Goal: Information Seeking & Learning: Learn about a topic

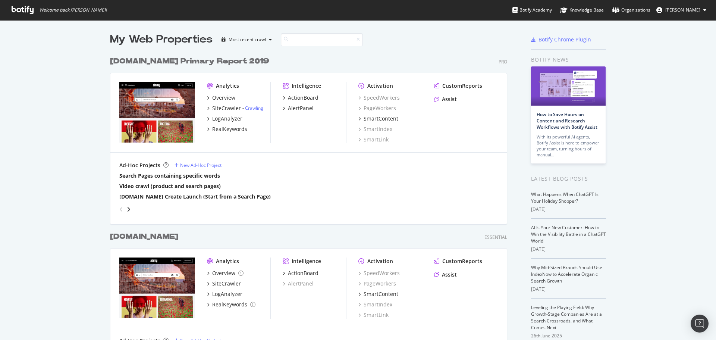
scroll to position [311, 398]
click at [160, 63] on b "[DOMAIN_NAME] Primary Report 2019" at bounding box center [189, 60] width 159 height 7
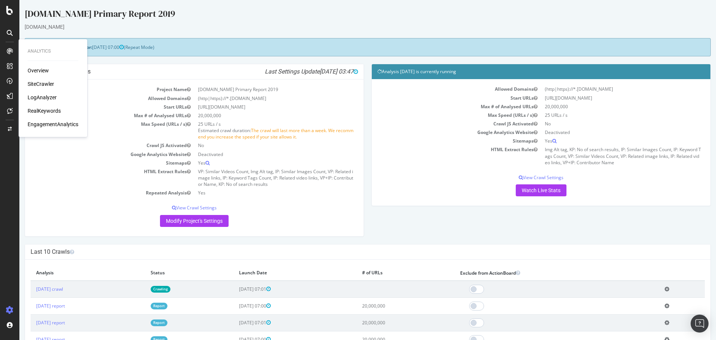
click at [41, 85] on div "SiteCrawler" at bounding box center [41, 83] width 26 height 7
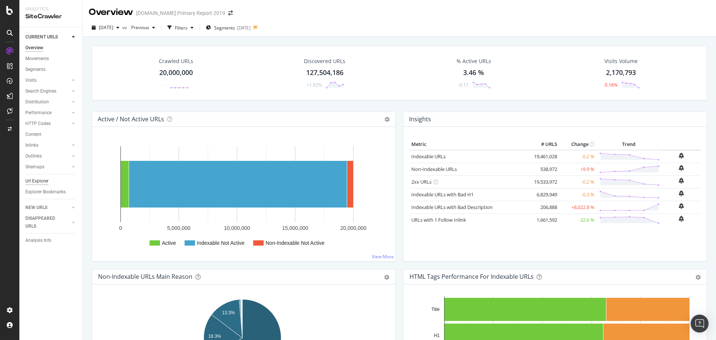
click at [35, 179] on div "Url Explorer" at bounding box center [36, 181] width 23 height 8
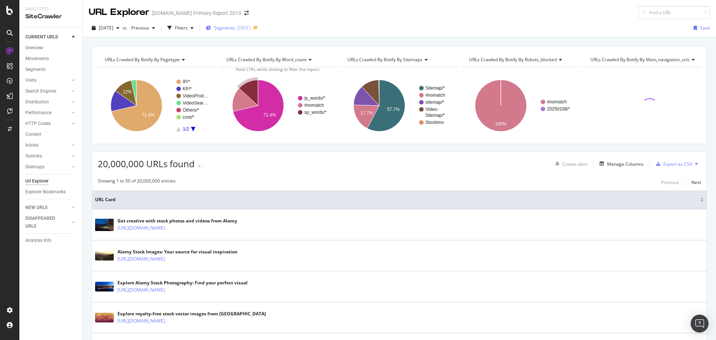
click at [235, 29] on span "Segments" at bounding box center [224, 28] width 21 height 6
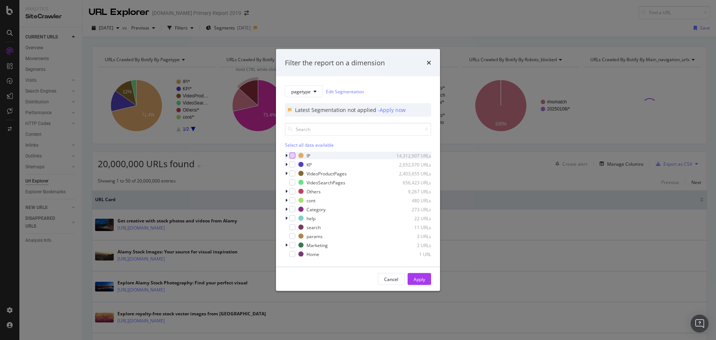
click at [291, 156] on div "modal" at bounding box center [293, 156] width 6 height 6
click at [422, 282] on div "Apply" at bounding box center [420, 279] width 12 height 6
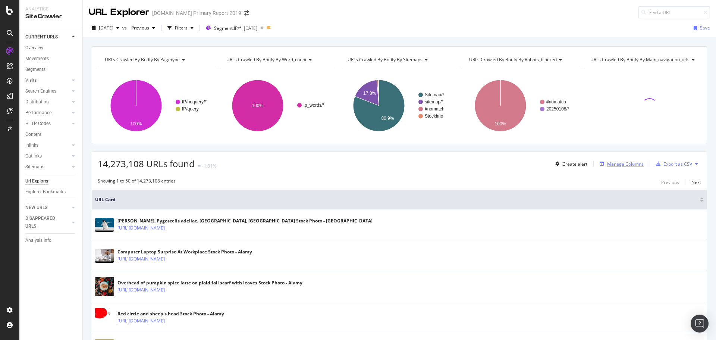
click at [617, 164] on div "Manage Columns" at bounding box center [625, 164] width 37 height 6
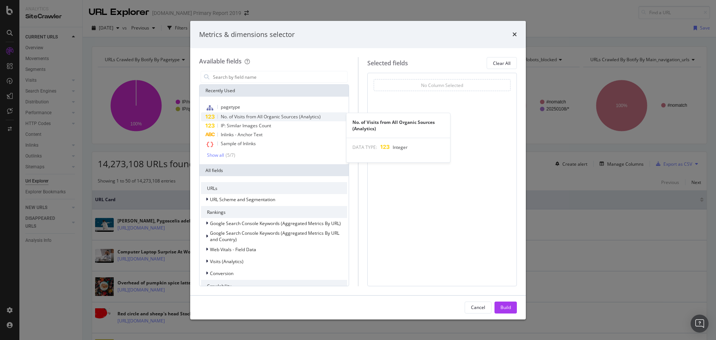
click at [252, 116] on span "No. of Visits from All Organic Sources (Analytics)" at bounding box center [271, 116] width 100 height 6
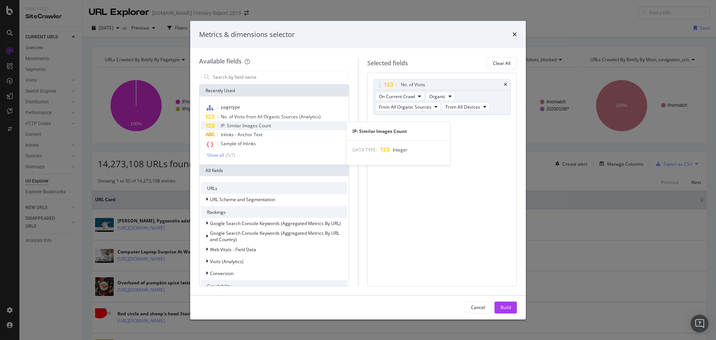
click at [240, 126] on span "IP: Similar Images Count" at bounding box center [246, 125] width 50 height 6
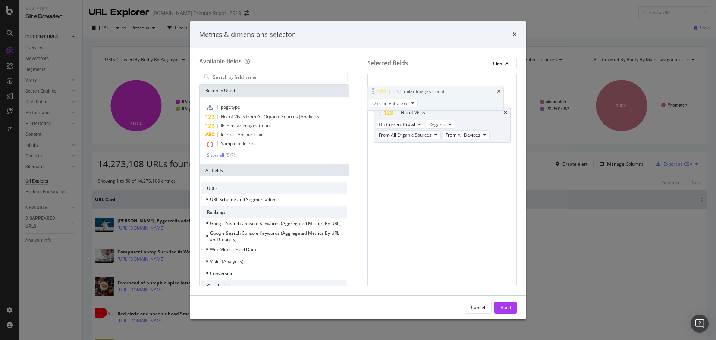
drag, startPoint x: 450, startPoint y: 127, endPoint x: 443, endPoint y: 94, distance: 34.2
click at [443, 94] on body "Analytics SiteCrawler CURRENT URLS Overview Movements Segments Visits Analysis …" at bounding box center [358, 170] width 716 height 340
click at [504, 304] on div "Build" at bounding box center [506, 307] width 10 height 6
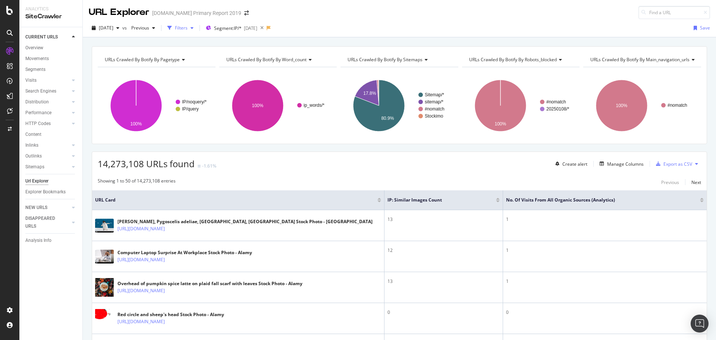
click at [188, 27] on div "Filters" at bounding box center [181, 28] width 13 height 6
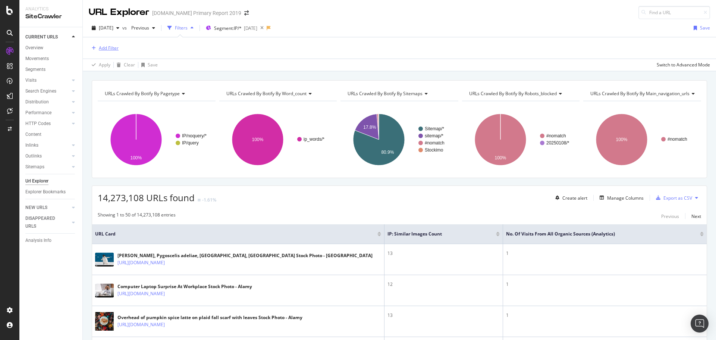
click at [111, 49] on div "Add Filter" at bounding box center [109, 48] width 20 height 6
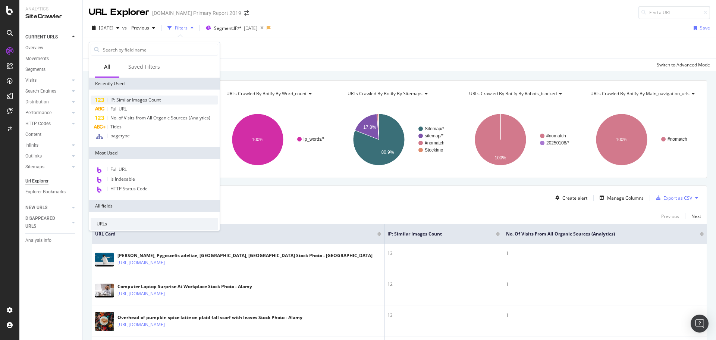
click at [154, 101] on span "IP: Similar Images Count" at bounding box center [135, 100] width 50 height 6
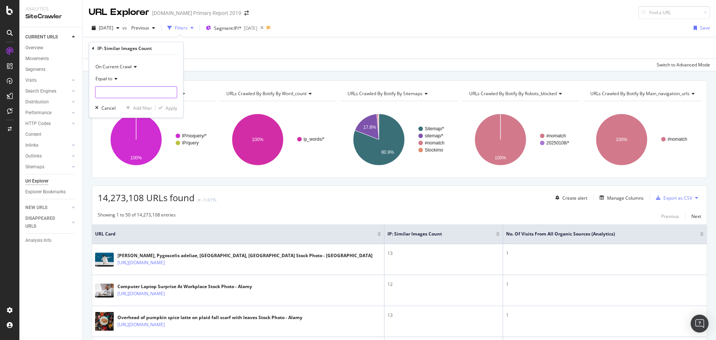
click at [138, 89] on input "number" at bounding box center [136, 92] width 82 height 12
type input "2"
click at [172, 108] on div "Apply" at bounding box center [172, 108] width 12 height 6
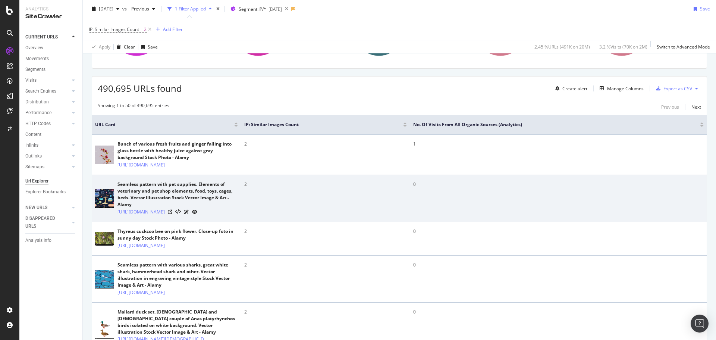
scroll to position [112, 0]
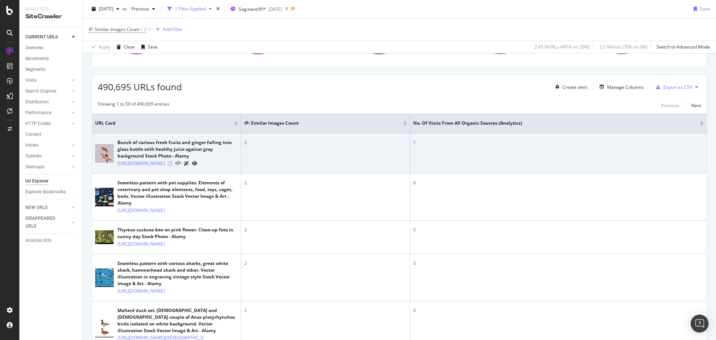
click at [172, 166] on icon at bounding box center [170, 163] width 4 height 4
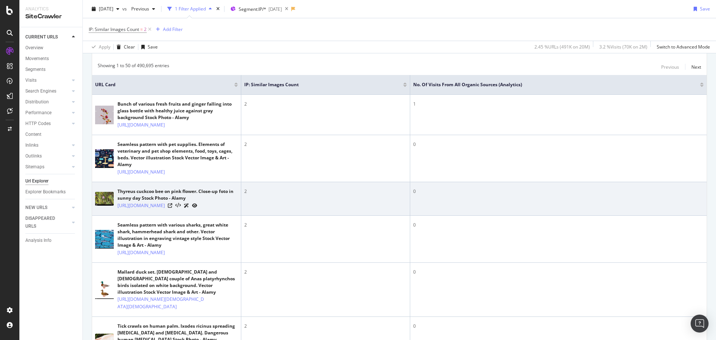
scroll to position [187, 0]
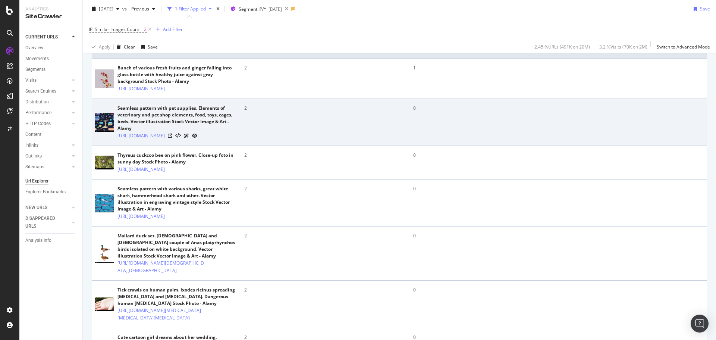
click at [197, 140] on div at bounding box center [182, 136] width 29 height 8
click at [172, 138] on icon at bounding box center [170, 136] width 4 height 4
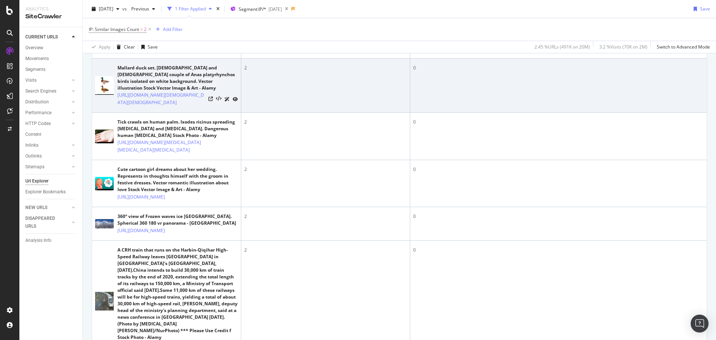
scroll to position [373, 0]
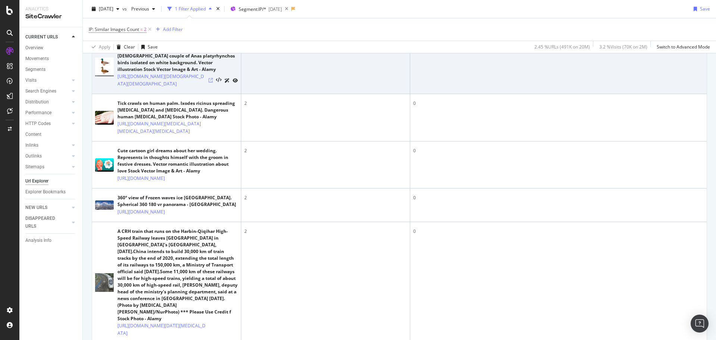
click at [210, 82] on icon at bounding box center [211, 80] width 4 height 4
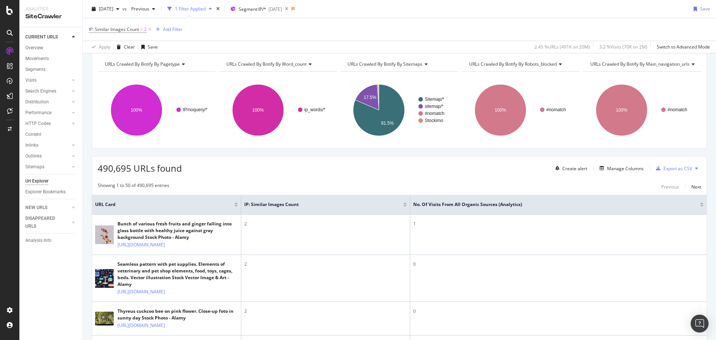
scroll to position [0, 0]
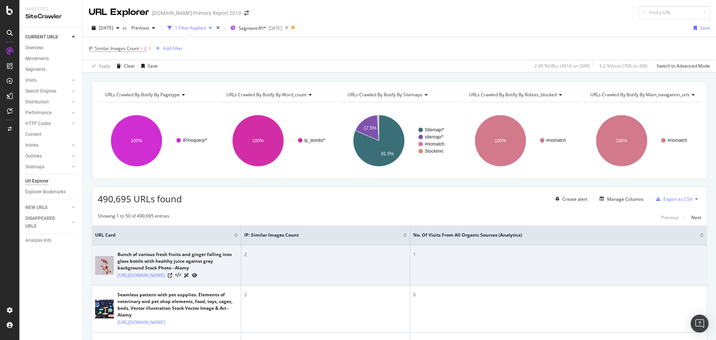
drag, startPoint x: 181, startPoint y: 240, endPoint x: 171, endPoint y: 248, distance: 13.0
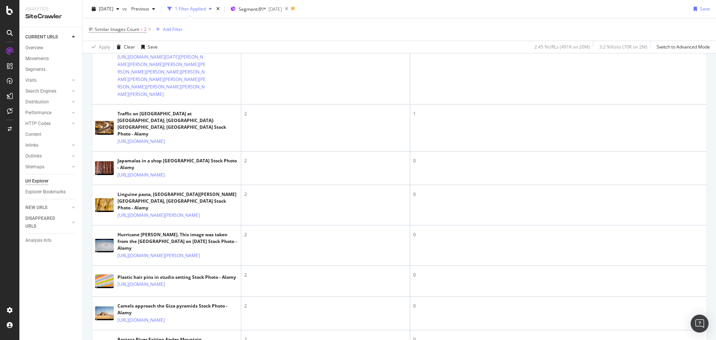
scroll to position [1903, 0]
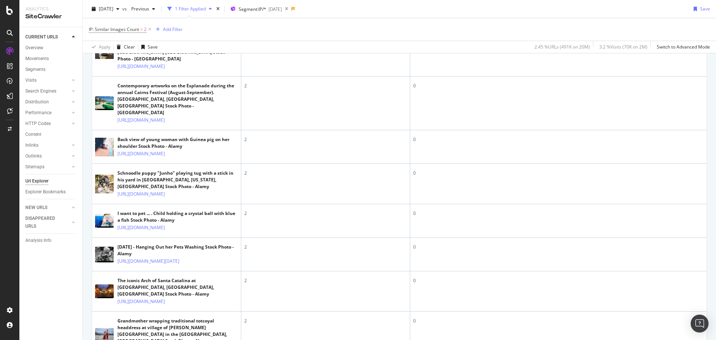
scroll to position [2425, 0]
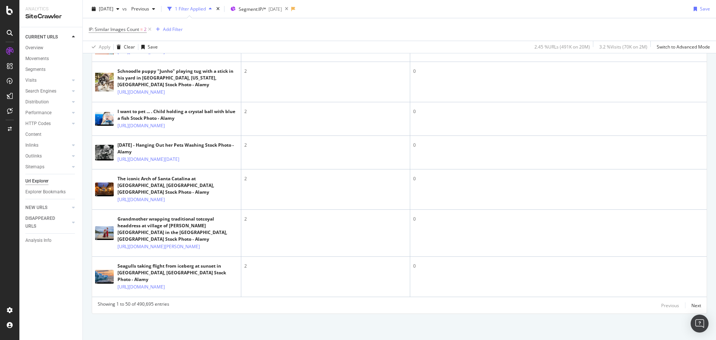
scroll to position [2724, 0]
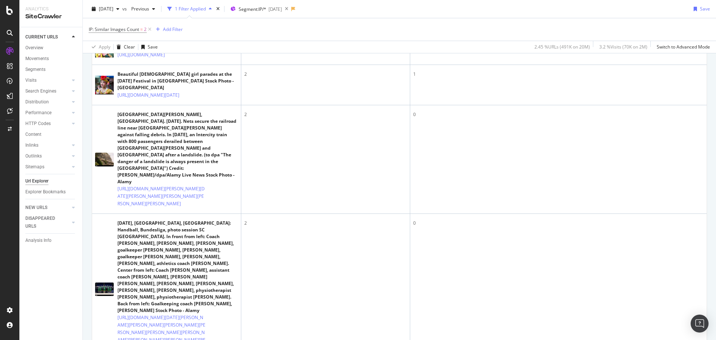
scroll to position [0, 0]
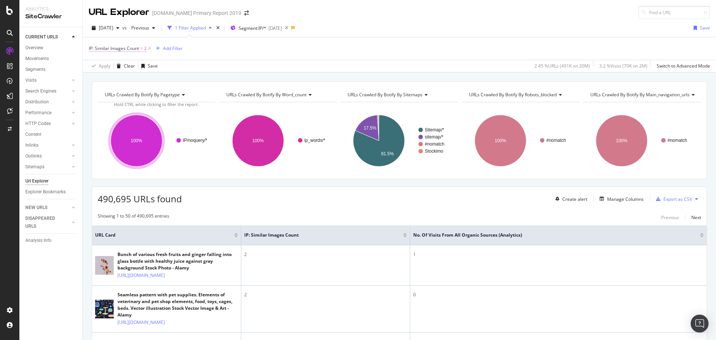
click at [143, 51] on span "IP: Similar Images Count = 2" at bounding box center [118, 48] width 58 height 7
click at [115, 87] on input "2" at bounding box center [136, 91] width 82 height 12
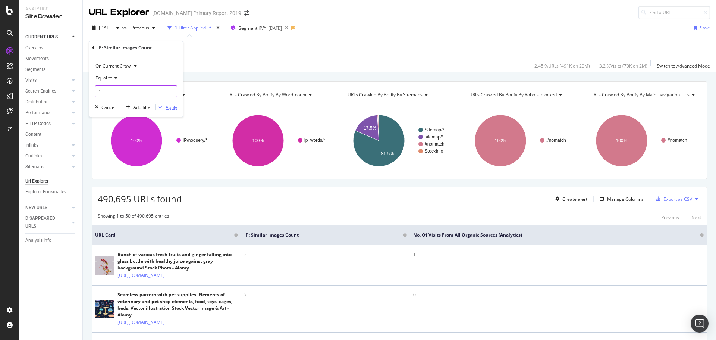
type input "1"
click at [173, 110] on div "Apply" at bounding box center [167, 107] width 22 height 7
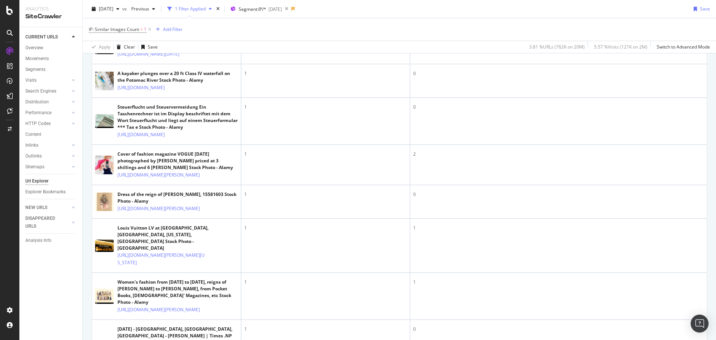
scroll to position [709, 0]
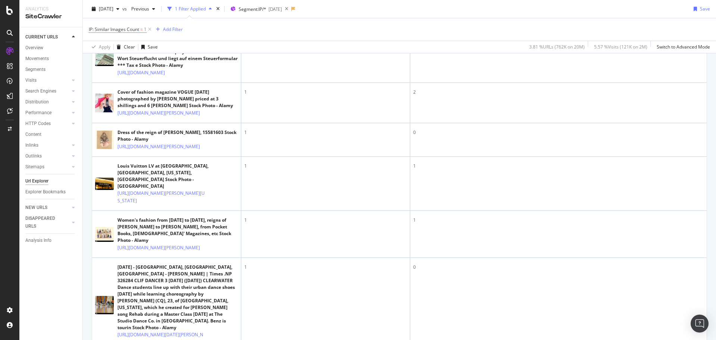
scroll to position [746, 0]
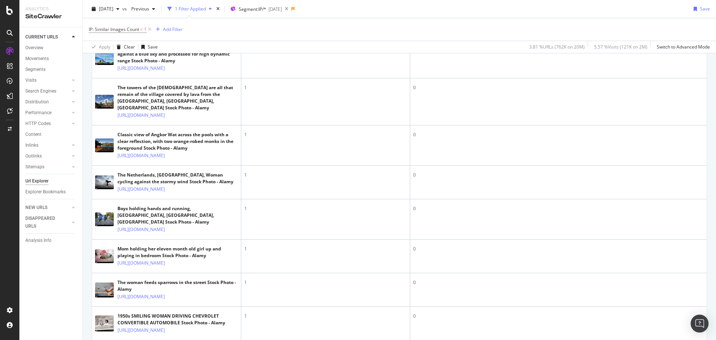
scroll to position [1642, 0]
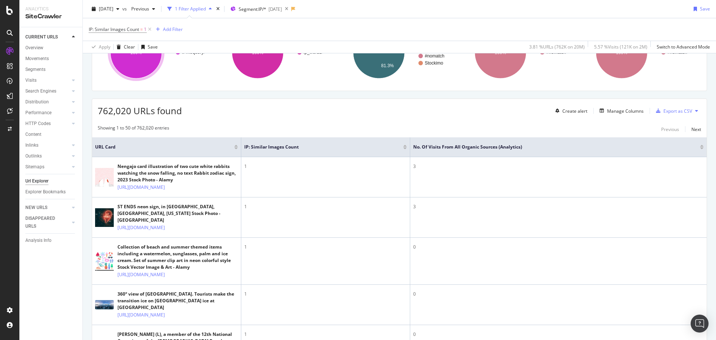
scroll to position [0, 0]
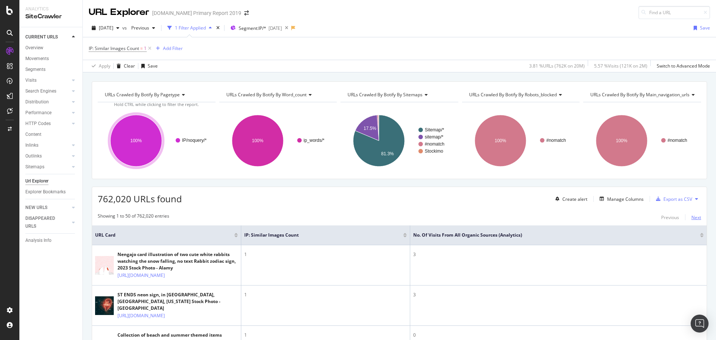
click at [692, 218] on div "Next" at bounding box center [697, 217] width 10 height 6
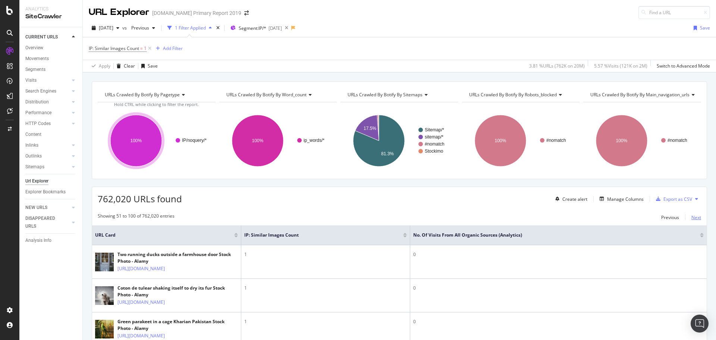
click at [692, 218] on div "Next" at bounding box center [697, 217] width 10 height 6
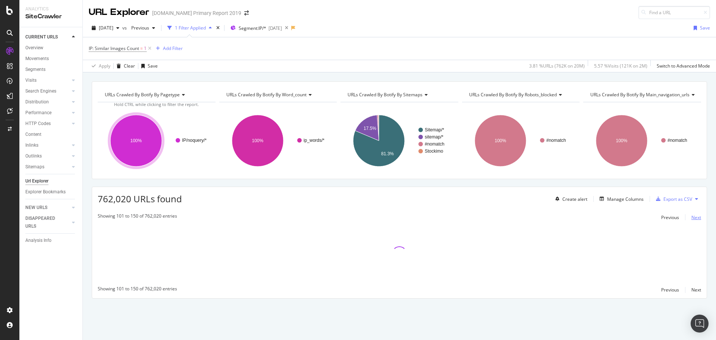
click at [692, 218] on div "Next" at bounding box center [697, 217] width 10 height 6
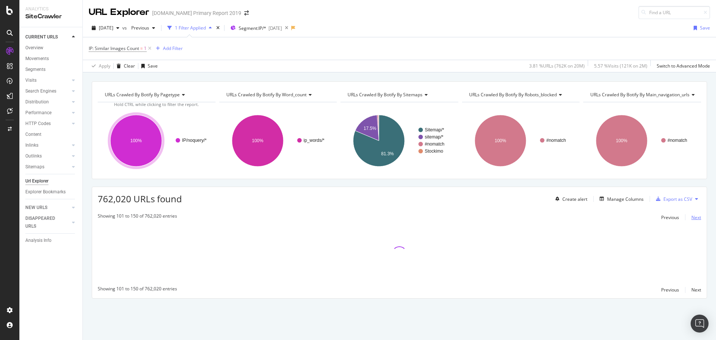
click at [692, 218] on div "Next" at bounding box center [697, 217] width 10 height 6
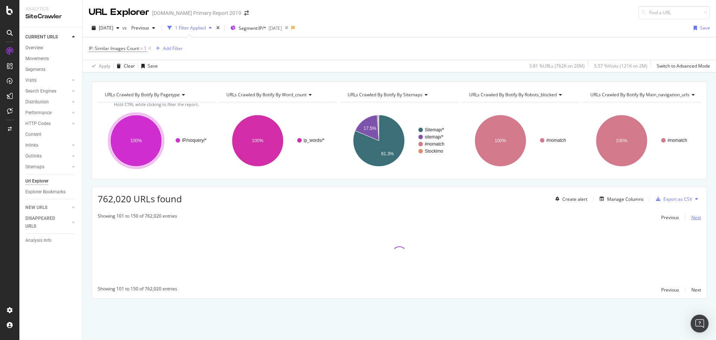
click at [692, 218] on div "Next" at bounding box center [697, 217] width 10 height 6
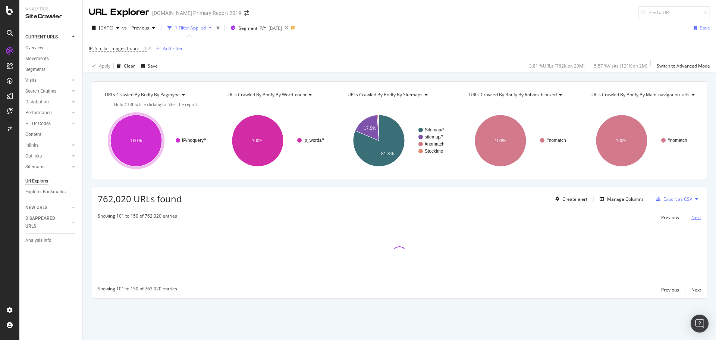
click at [692, 218] on div "Next" at bounding box center [697, 217] width 10 height 6
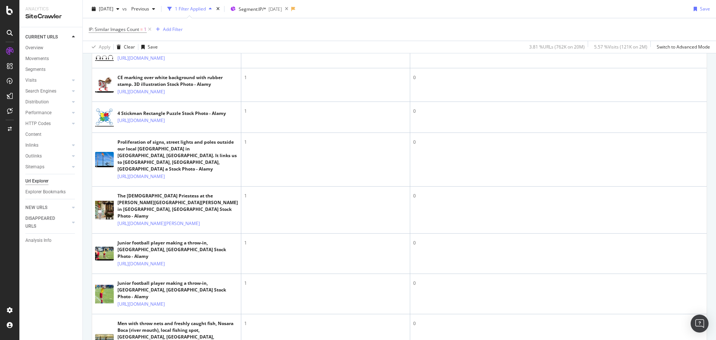
scroll to position [821, 0]
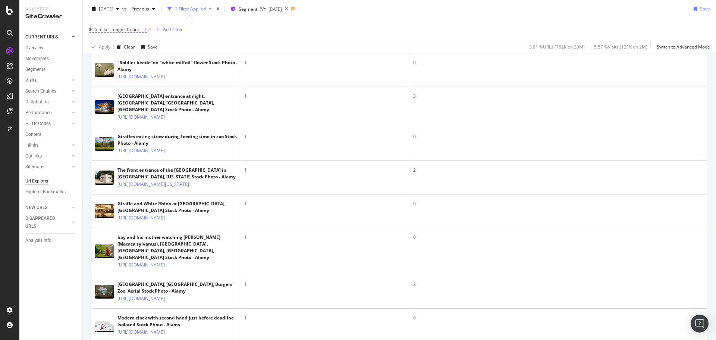
scroll to position [1269, 0]
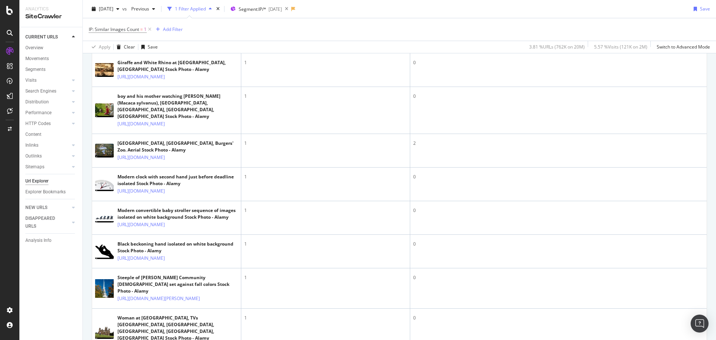
scroll to position [1530, 0]
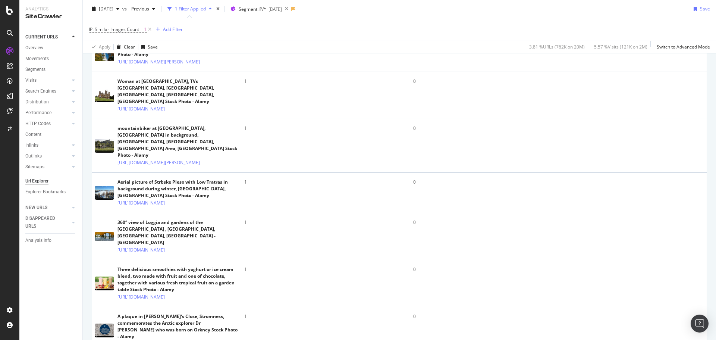
scroll to position [1791, 0]
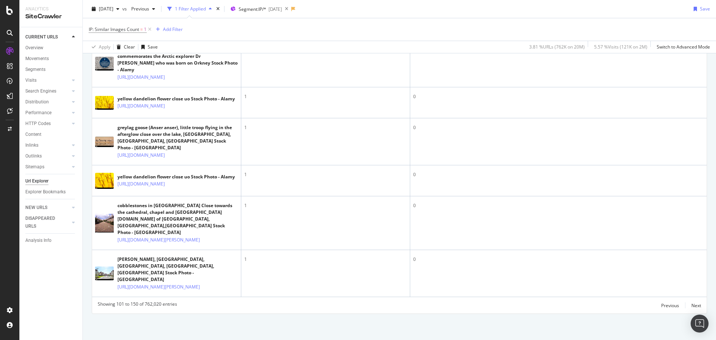
scroll to position [1940, 0]
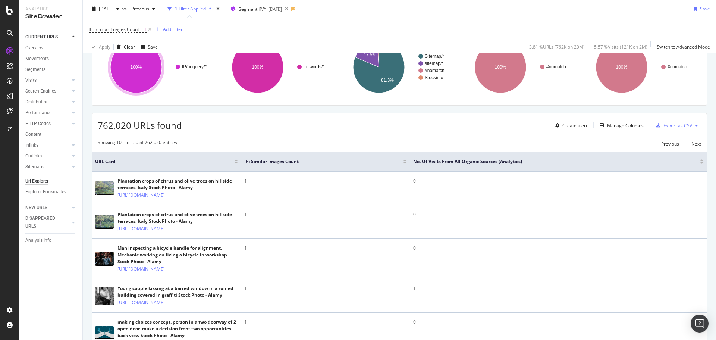
scroll to position [0, 0]
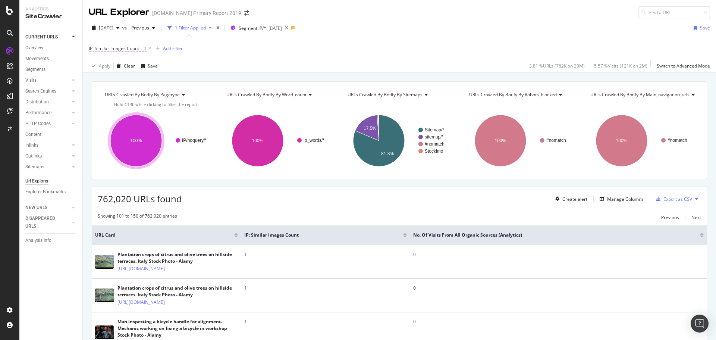
click at [138, 47] on span "IP: Similar Images Count" at bounding box center [114, 48] width 50 height 6
click at [115, 90] on input "1" at bounding box center [136, 91] width 82 height 12
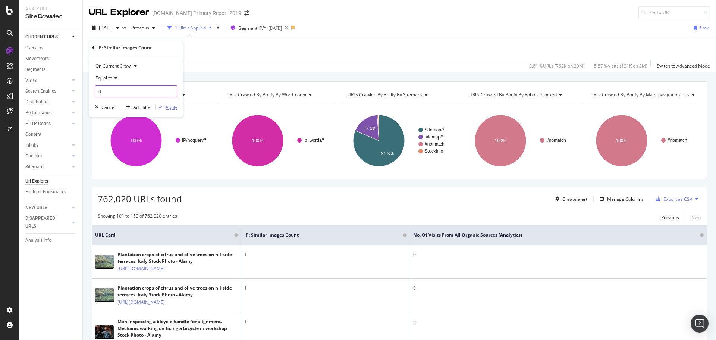
type input "0"
click at [172, 109] on div "Apply" at bounding box center [172, 107] width 12 height 6
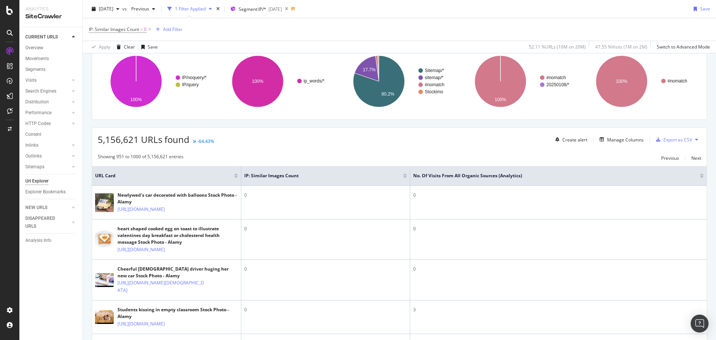
scroll to position [63, 0]
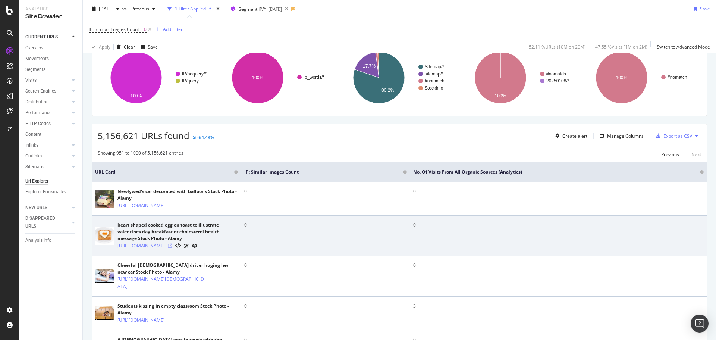
click at [172, 248] on icon at bounding box center [170, 246] width 4 height 4
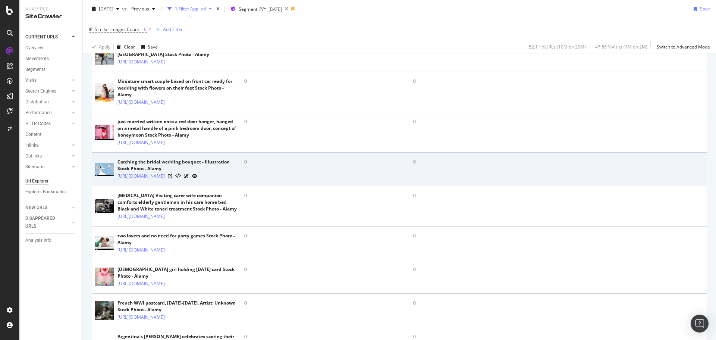
scroll to position [436, 0]
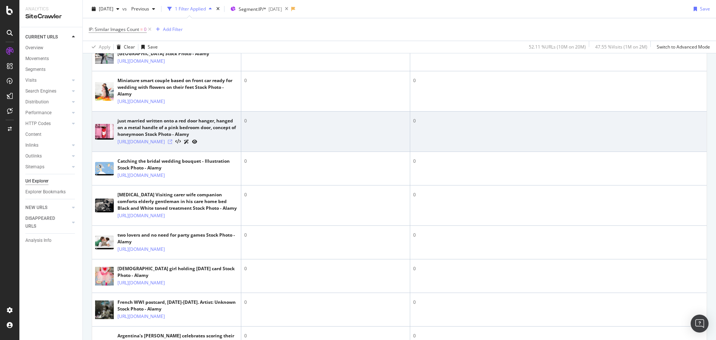
click at [172, 144] on icon at bounding box center [170, 142] width 4 height 4
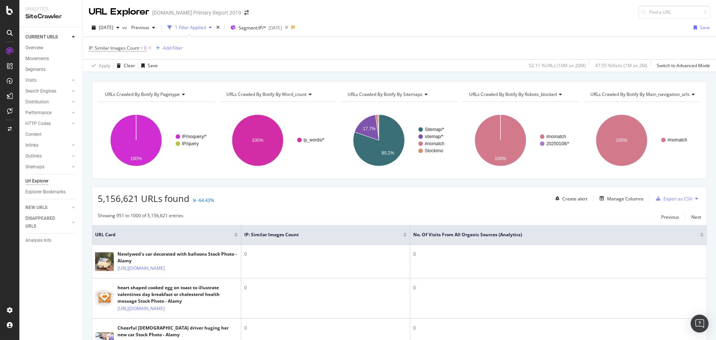
scroll to position [0, 0]
click at [692, 218] on div "Next" at bounding box center [697, 217] width 10 height 6
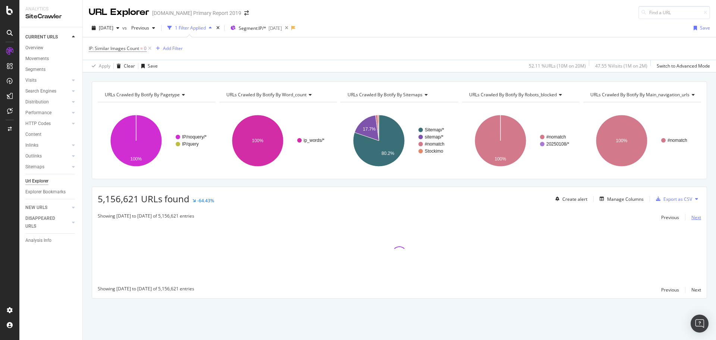
click at [692, 218] on div "Next" at bounding box center [697, 217] width 10 height 6
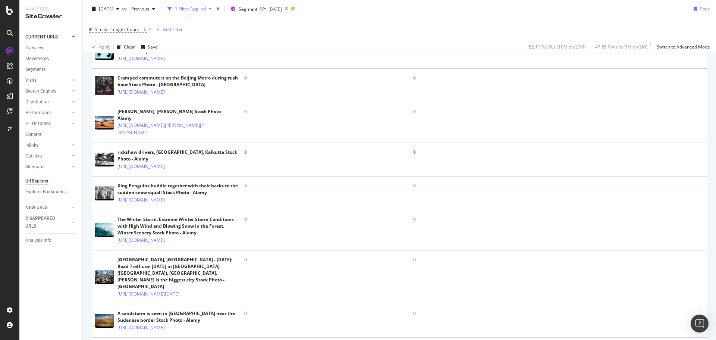
scroll to position [298, 0]
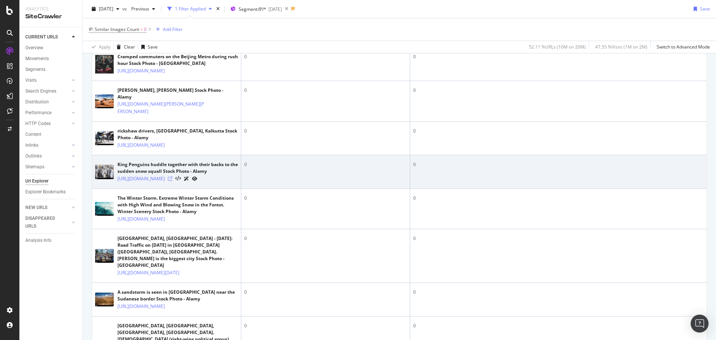
click at [172, 181] on icon at bounding box center [170, 178] width 4 height 4
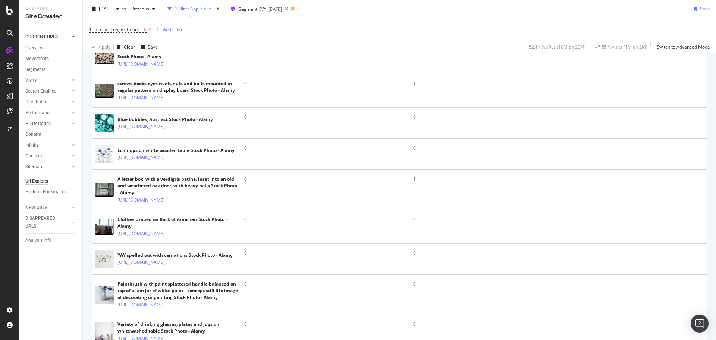
scroll to position [895, 0]
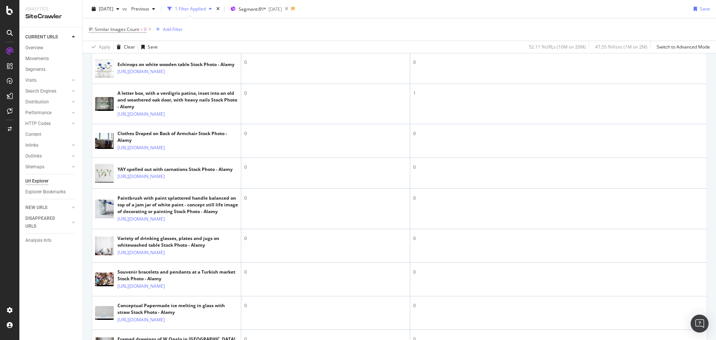
click at [172, 43] on icon at bounding box center [170, 40] width 4 height 4
